Goal: Information Seeking & Learning: Learn about a topic

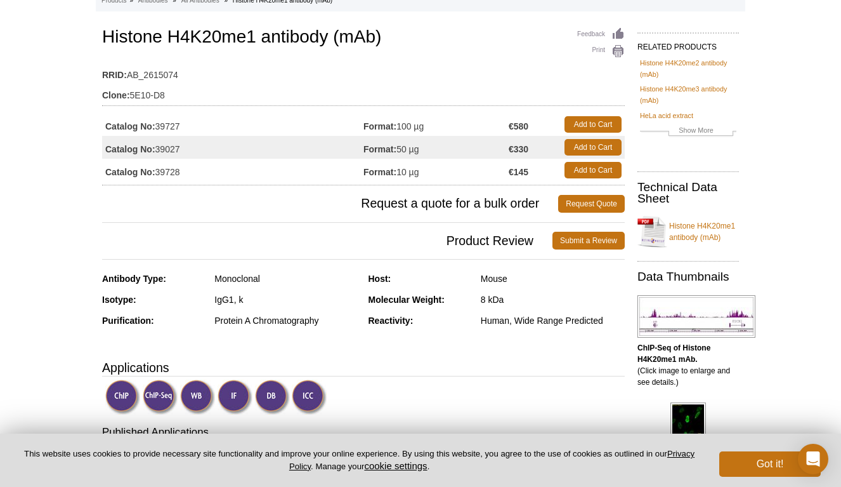
scroll to position [80, 0]
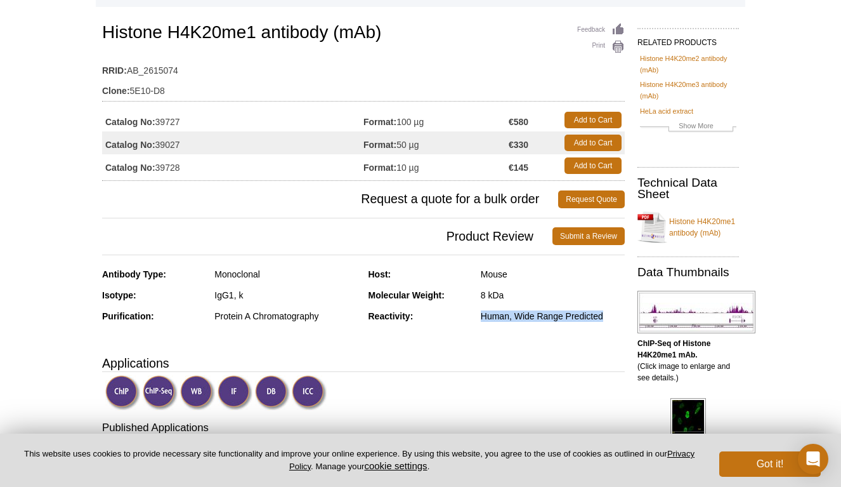
drag, startPoint x: 603, startPoint y: 316, endPoint x: 480, endPoint y: 312, distance: 123.1
click at [481, 312] on div "Human, Wide Range Predicted" at bounding box center [553, 315] width 144 height 11
copy div "Human, Wide Range Predicted"
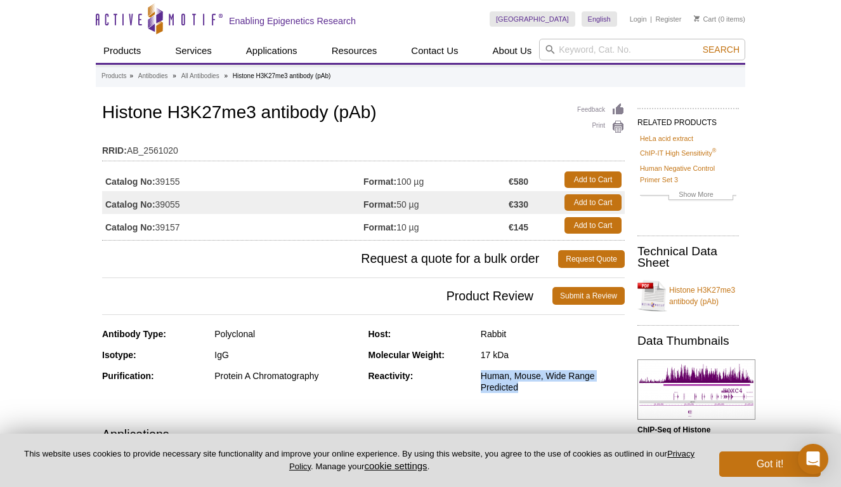
drag, startPoint x: 519, startPoint y: 382, endPoint x: 480, endPoint y: 378, distance: 38.9
click at [481, 378] on div "Human, Mouse, Wide Range Predicted" at bounding box center [553, 381] width 144 height 23
copy div "Human, Mouse, Wide Range Predicted"
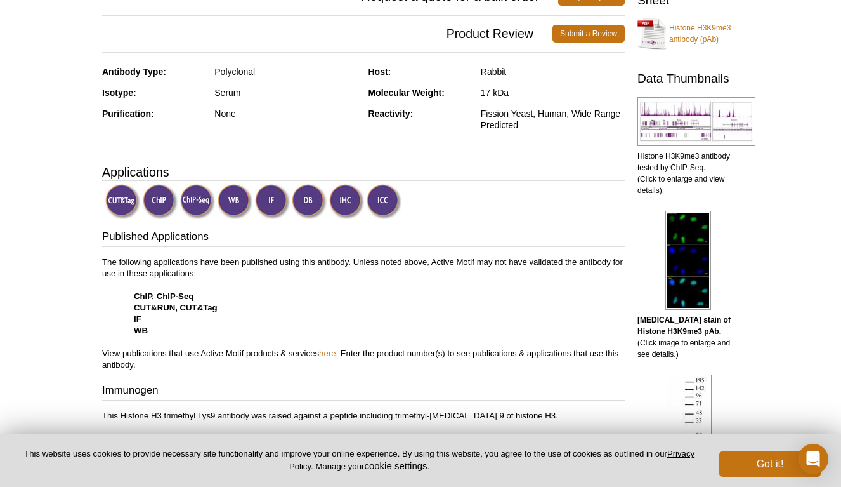
scroll to position [258, 0]
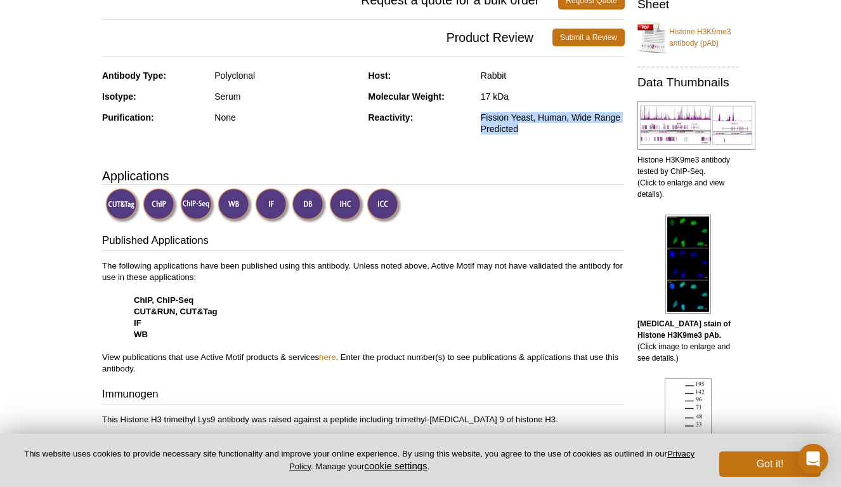
drag, startPoint x: 525, startPoint y: 129, endPoint x: 481, endPoint y: 118, distance: 44.6
click at [481, 118] on div "Fission Yeast, Human, Wide Range Predicted" at bounding box center [553, 123] width 144 height 23
copy div "Fission Yeast, Human, Wide Range Predicted"
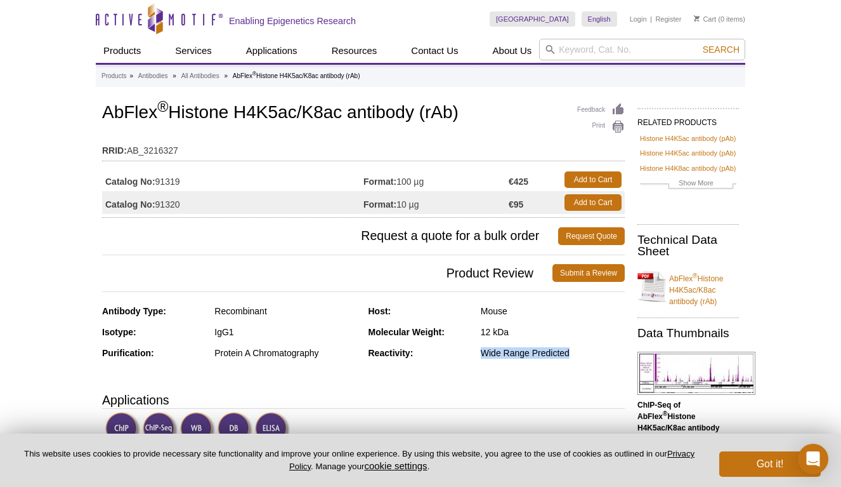
drag, startPoint x: 570, startPoint y: 352, endPoint x: 482, endPoint y: 352, distance: 87.5
click at [482, 353] on div "Wide Range Predicted" at bounding box center [553, 352] width 144 height 11
copy div "Wide Range Predicted"
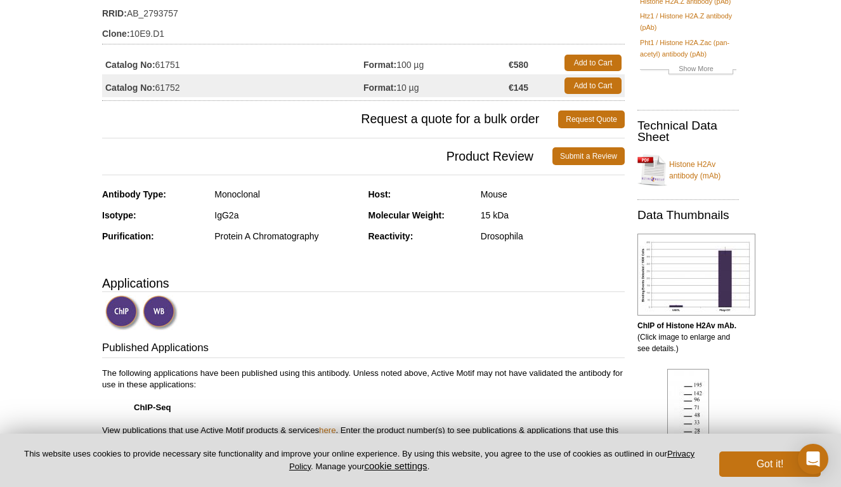
scroll to position [138, 0]
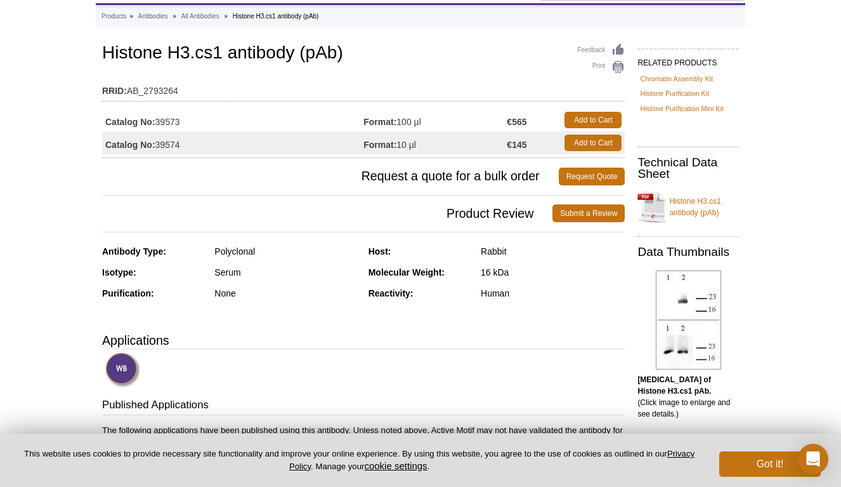
scroll to position [61, 0]
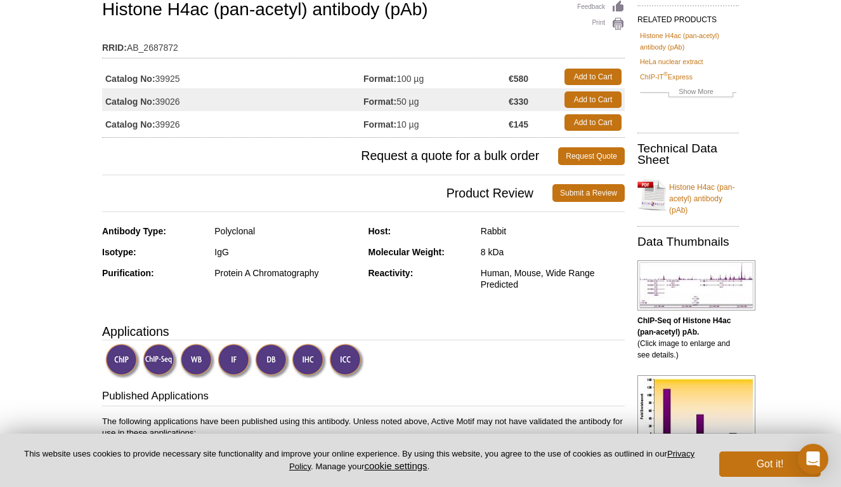
scroll to position [107, 0]
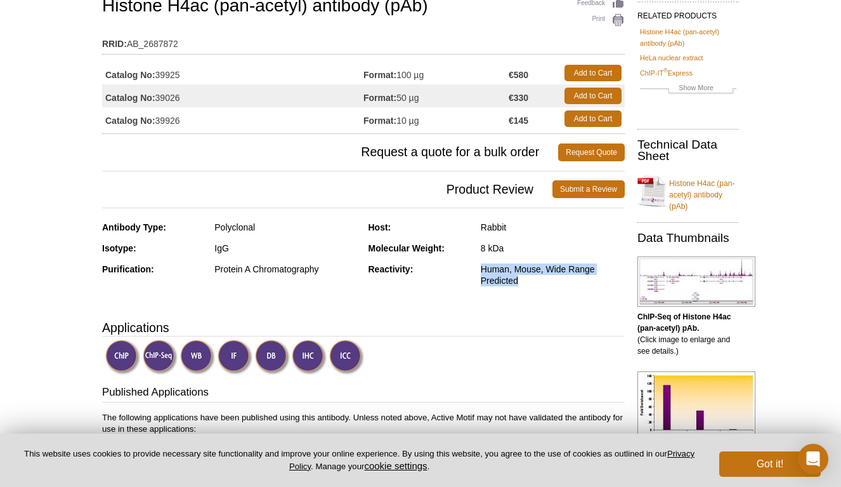
drag, startPoint x: 523, startPoint y: 281, endPoint x: 480, endPoint y: 270, distance: 44.6
click at [481, 270] on div "Human, Mouse, Wide Range Predicted" at bounding box center [553, 274] width 144 height 23
copy div "Human, Mouse, Wide Range Predicted"
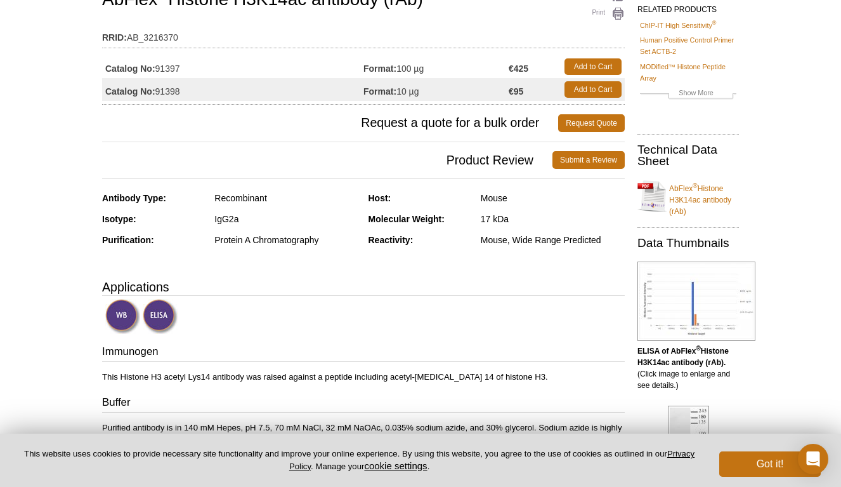
scroll to position [114, 0]
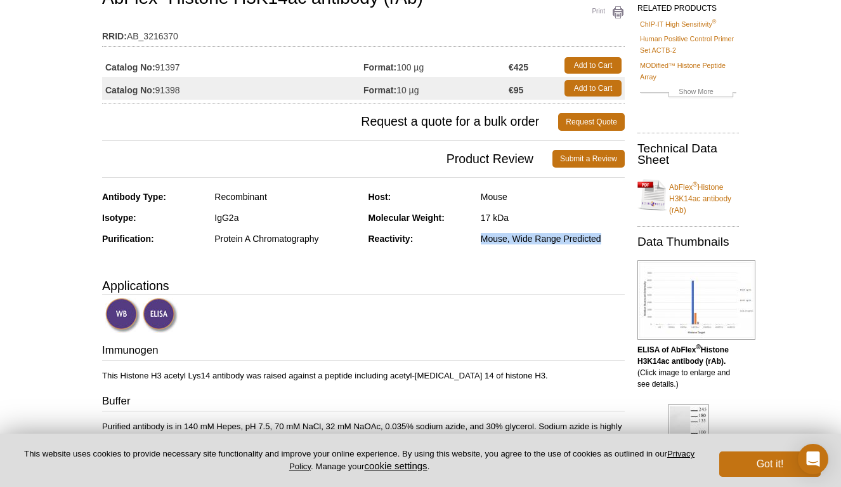
drag, startPoint x: 600, startPoint y: 239, endPoint x: 481, endPoint y: 232, distance: 118.8
click at [481, 233] on div "Mouse, Wide Range Predicted" at bounding box center [553, 238] width 144 height 11
copy div "Mouse, Wide Range Predicted"
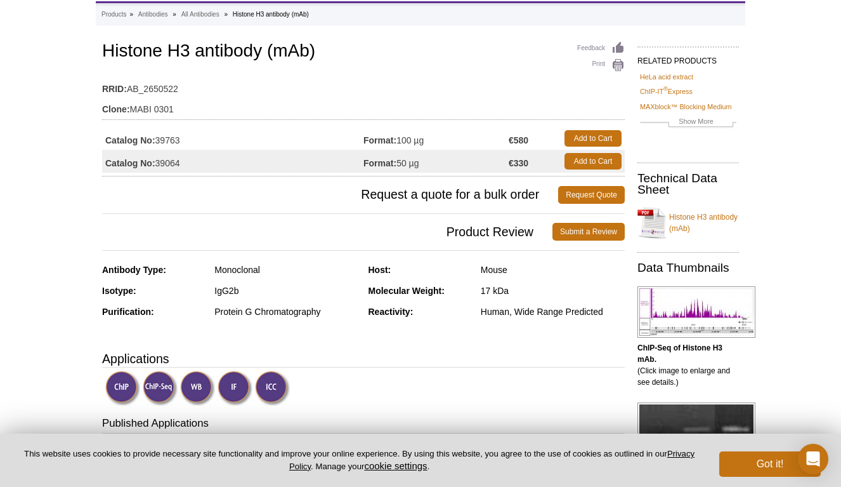
scroll to position [75, 0]
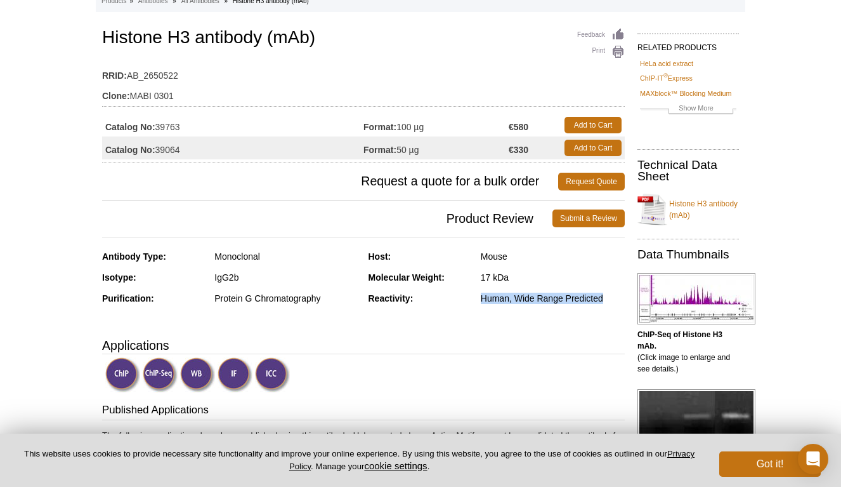
drag, startPoint x: 604, startPoint y: 299, endPoint x: 481, endPoint y: 294, distance: 123.1
click at [481, 295] on div "Human, Wide Range Predicted" at bounding box center [553, 297] width 144 height 11
copy div "Human, Wide Range Predicted"
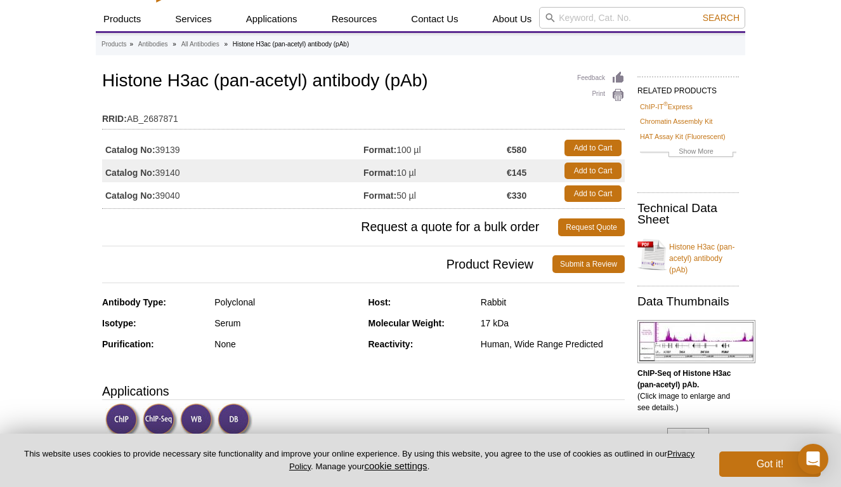
scroll to position [33, 0]
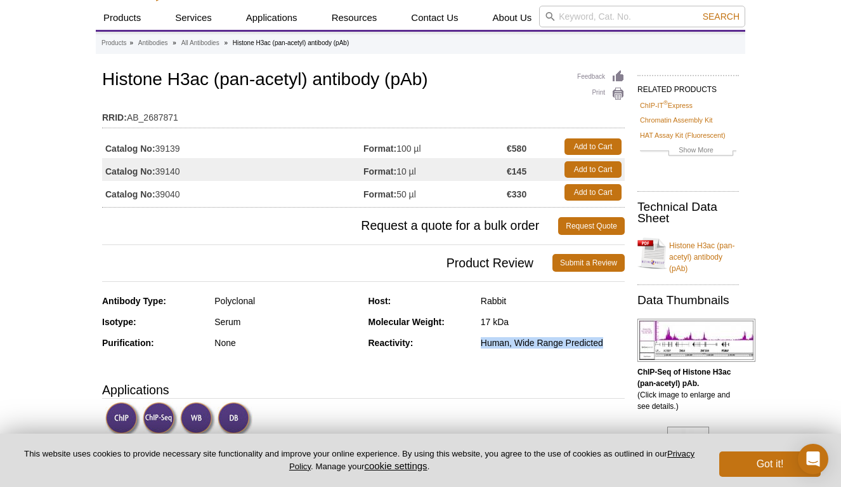
drag, startPoint x: 605, startPoint y: 344, endPoint x: 481, endPoint y: 341, distance: 123.7
click at [481, 341] on div "Human, Wide Range Predicted" at bounding box center [553, 342] width 144 height 11
copy div "Human, Wide Range Predicted"
